Goal: Transaction & Acquisition: Purchase product/service

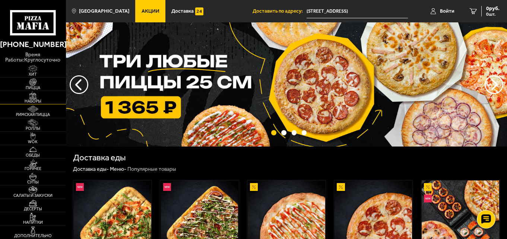
click at [39, 101] on span "Наборы" at bounding box center [33, 101] width 66 height 4
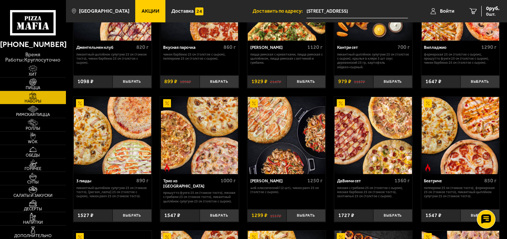
scroll to position [112, 0]
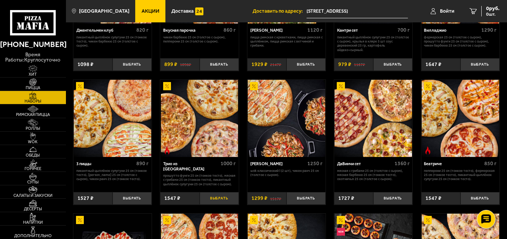
click at [216, 200] on button "Выбрать" at bounding box center [219, 198] width 39 height 13
click at [473, 11] on div "1547 руб. 1 шт." at bounding box center [485, 11] width 27 height 10
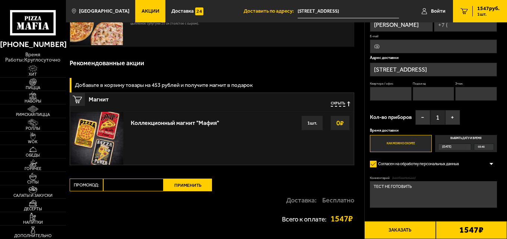
scroll to position [131, 0]
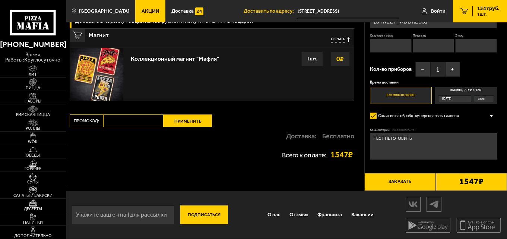
click at [132, 119] on input "Промокод:" at bounding box center [133, 120] width 60 height 13
type input "mf0372"
click at [175, 116] on button "Применить" at bounding box center [188, 120] width 48 height 13
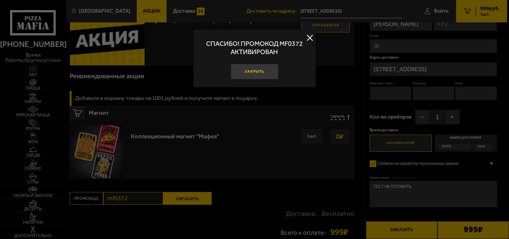
click at [261, 67] on button "Закрыть" at bounding box center [255, 72] width 48 height 16
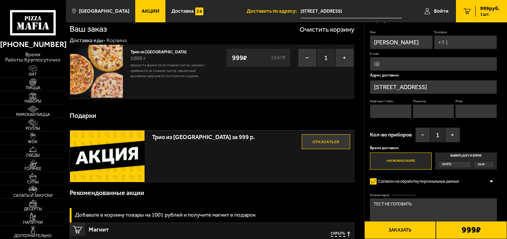
scroll to position [0, 0]
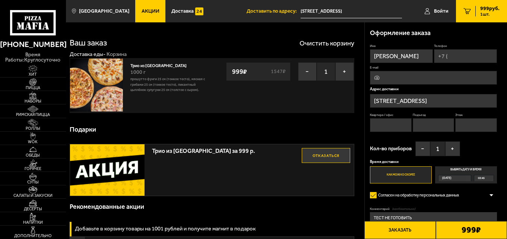
click at [483, 58] on input "Телефон" at bounding box center [465, 56] width 63 height 14
type input "[PHONE_NUMBER]"
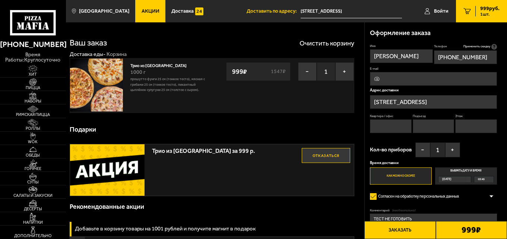
click at [432, 102] on input "[STREET_ADDRESS]" at bounding box center [433, 102] width 127 height 14
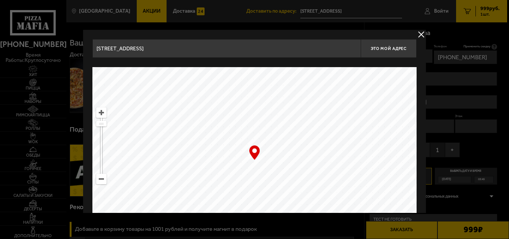
drag, startPoint x: 73, startPoint y: 41, endPoint x: 0, endPoint y: 40, distance: 73.0
click at [66, 40] on main "[GEOGRAPHIC_DATA] Все Акции Доставка Личный кабинет Акции Доставка Доставить по…" at bounding box center [286, 223] width 441 height 447
type input ";"
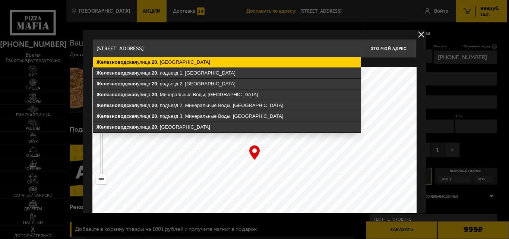
click at [159, 59] on ymaps "[STREET_ADDRESS]" at bounding box center [226, 62] width 267 height 10
type input "[STREET_ADDRESS]"
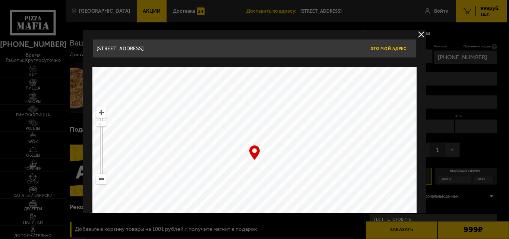
click at [393, 49] on span "Это мой адрес" at bounding box center [389, 48] width 36 height 5
type input "[STREET_ADDRESS]"
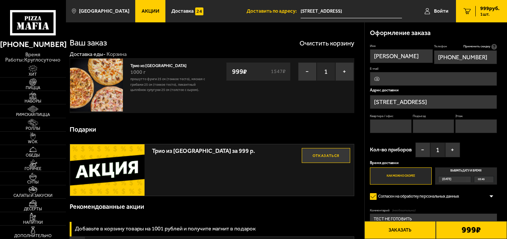
click at [399, 127] on input "Квартира / офис" at bounding box center [391, 126] width 42 height 14
type input "22"
click at [442, 127] on input "Подъезд" at bounding box center [434, 126] width 42 height 14
type input "11"
click at [472, 128] on input "Этаж" at bounding box center [476, 126] width 42 height 14
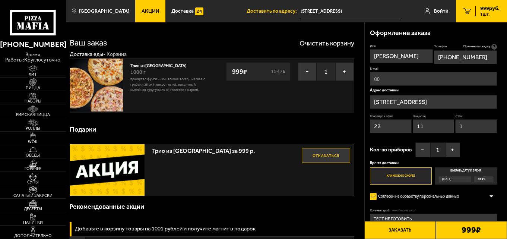
type input "1"
click at [445, 126] on input "11" at bounding box center [434, 126] width 42 height 14
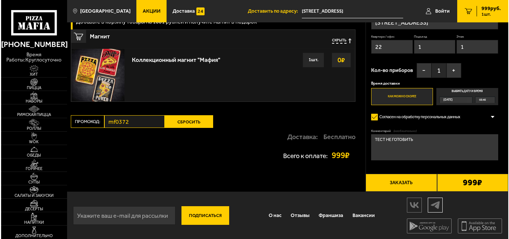
scroll to position [208, 0]
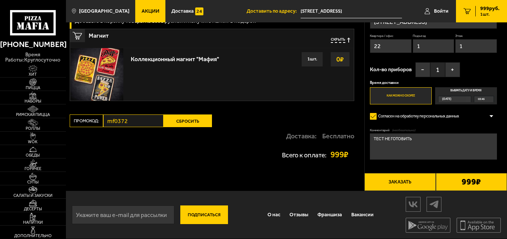
type input "1"
click at [406, 179] on button "Заказать" at bounding box center [399, 182] width 71 height 18
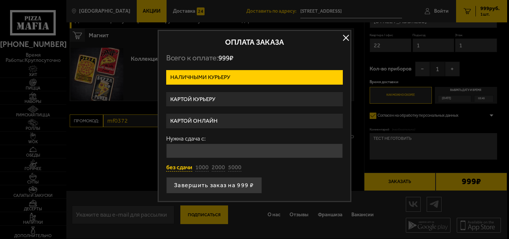
drag, startPoint x: 185, startPoint y: 164, endPoint x: 190, endPoint y: 168, distance: 6.6
click at [185, 164] on button "без сдачи" at bounding box center [179, 168] width 26 height 8
type input "0"
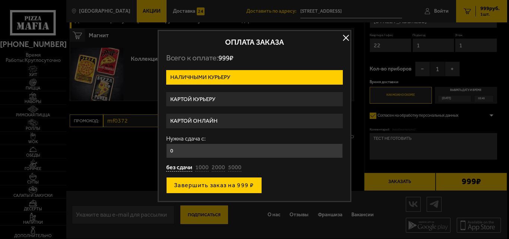
click at [212, 183] on button "Завершить заказ на 999 ₽" at bounding box center [214, 185] width 96 height 16
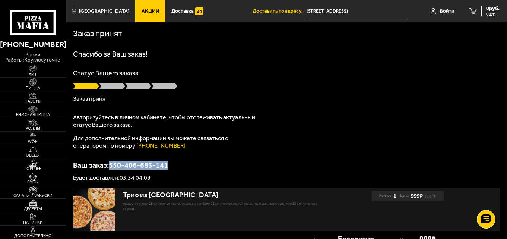
drag, startPoint x: 112, startPoint y: 165, endPoint x: 170, endPoint y: 167, distance: 58.5
click at [170, 167] on p "Ваш заказ: 550-406-683-141" at bounding box center [286, 164] width 427 height 7
copy p "550-406-683-141"
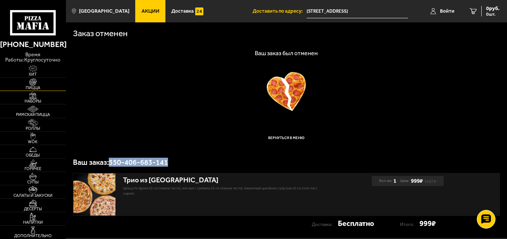
click at [48, 89] on span "Пицца" at bounding box center [33, 88] width 66 height 4
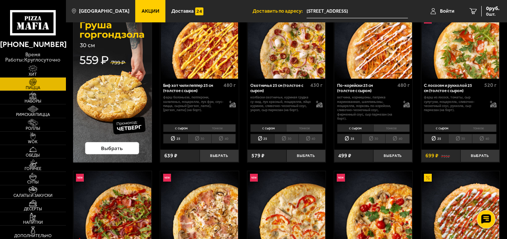
scroll to position [75, 0]
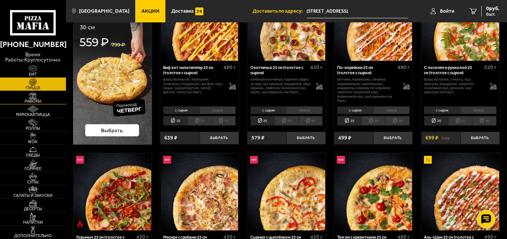
click at [32, 95] on img at bounding box center [33, 95] width 20 height 7
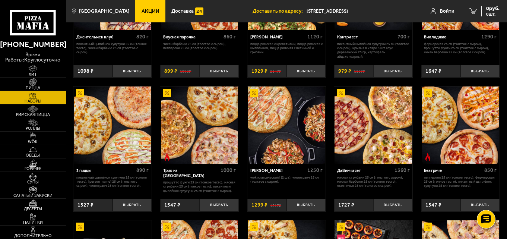
scroll to position [112, 0]
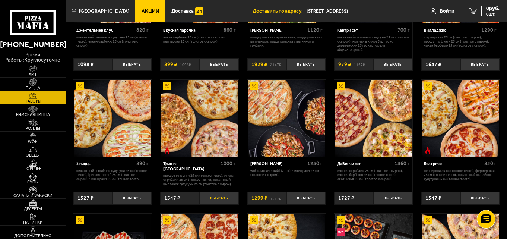
click at [216, 205] on button "Выбрать" at bounding box center [219, 198] width 39 height 13
click at [503, 8] on link "1 1547 руб. 1 шт." at bounding box center [480, 11] width 54 height 22
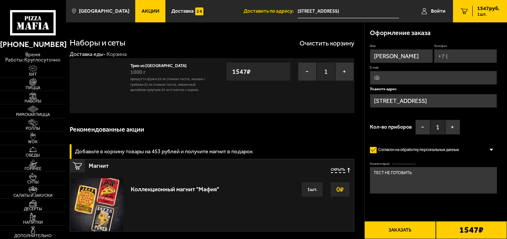
type input "[STREET_ADDRESS]"
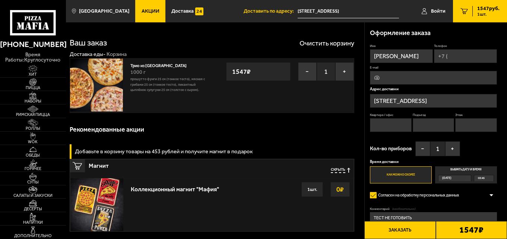
click at [456, 55] on input "Телефон" at bounding box center [465, 56] width 63 height 14
type input "[PHONE_NUMBER]"
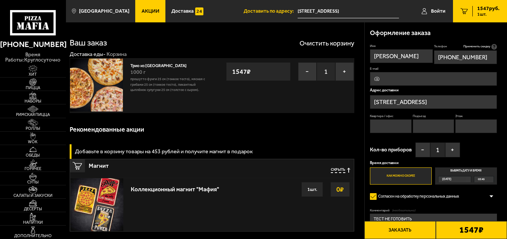
click at [409, 128] on input "Квартира / офис" at bounding box center [391, 126] width 42 height 14
type input "1"
click at [431, 124] on input "Подъезд" at bounding box center [434, 126] width 42 height 14
type input "1"
click at [468, 126] on input "Этаж" at bounding box center [476, 126] width 42 height 14
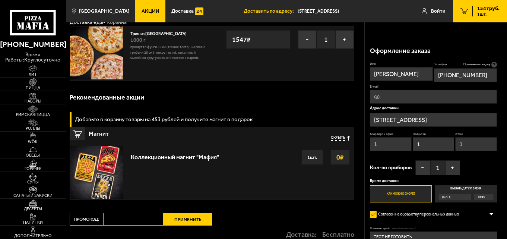
scroll to position [131, 0]
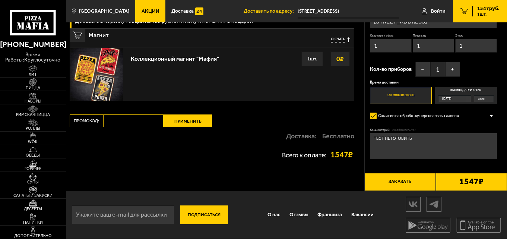
type input "1"
click at [136, 117] on input "Промокод:" at bounding box center [133, 120] width 60 height 13
type input "mf0372"
click at [199, 123] on button "Применить" at bounding box center [188, 120] width 48 height 13
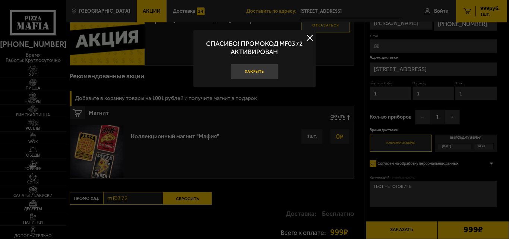
click at [259, 73] on button "Закрыть" at bounding box center [255, 72] width 48 height 16
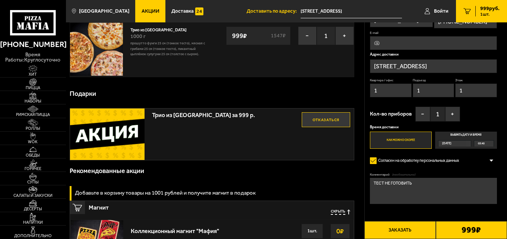
scroll to position [37, 0]
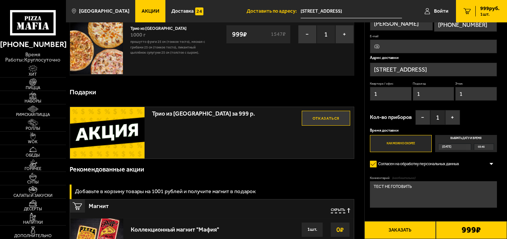
click at [135, 4] on link "Акции" at bounding box center [150, 11] width 30 height 22
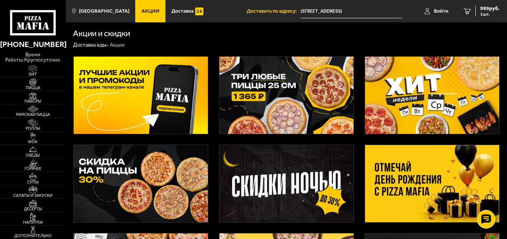
click at [279, 77] on img at bounding box center [286, 95] width 134 height 77
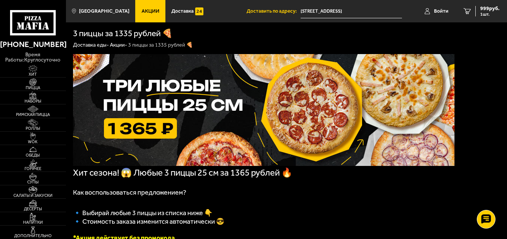
click at [142, 10] on span "Акции" at bounding box center [151, 11] width 18 height 5
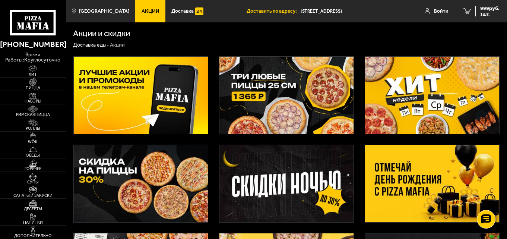
click at [496, 81] on img at bounding box center [432, 95] width 134 height 77
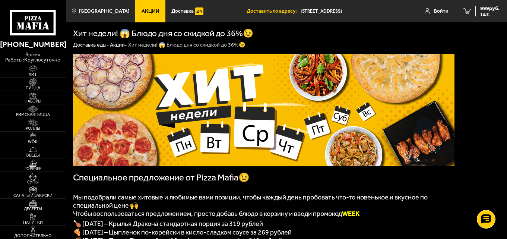
click at [142, 9] on span "Акции" at bounding box center [151, 11] width 18 height 5
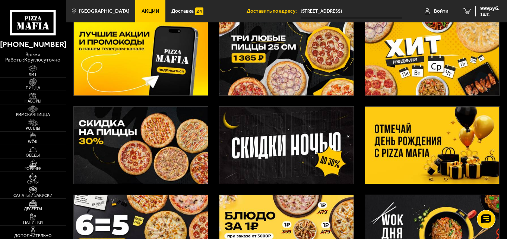
scroll to position [37, 0]
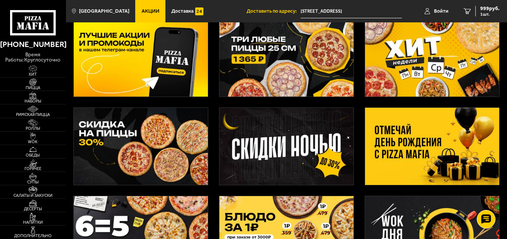
click at [140, 136] on img at bounding box center [141, 146] width 134 height 77
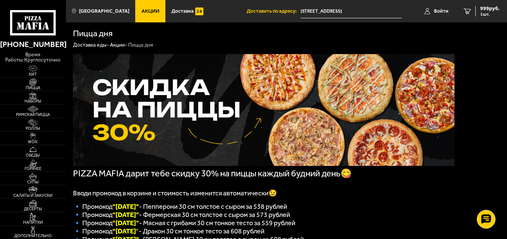
click at [149, 9] on span "Акции" at bounding box center [151, 11] width 18 height 5
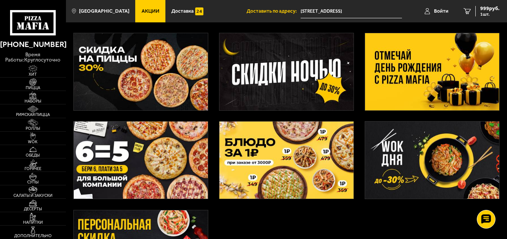
scroll to position [149, 0]
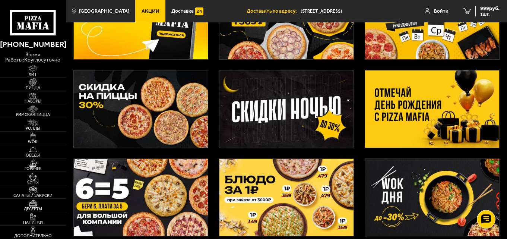
click at [297, 98] on img at bounding box center [286, 108] width 134 height 77
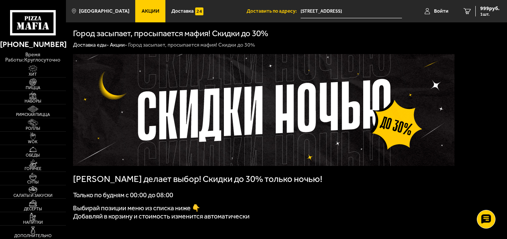
click at [148, 16] on link "Акции" at bounding box center [150, 11] width 30 height 22
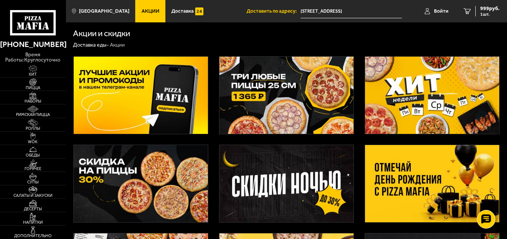
click at [167, 95] on img at bounding box center [141, 95] width 134 height 77
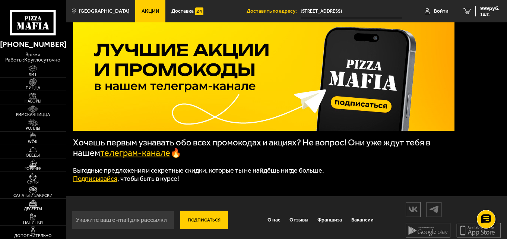
scroll to position [42, 0]
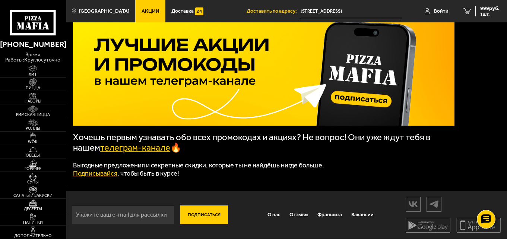
click at [146, 152] on link "телеграм-канале" at bounding box center [135, 147] width 70 height 10
